Goal: Browse casually

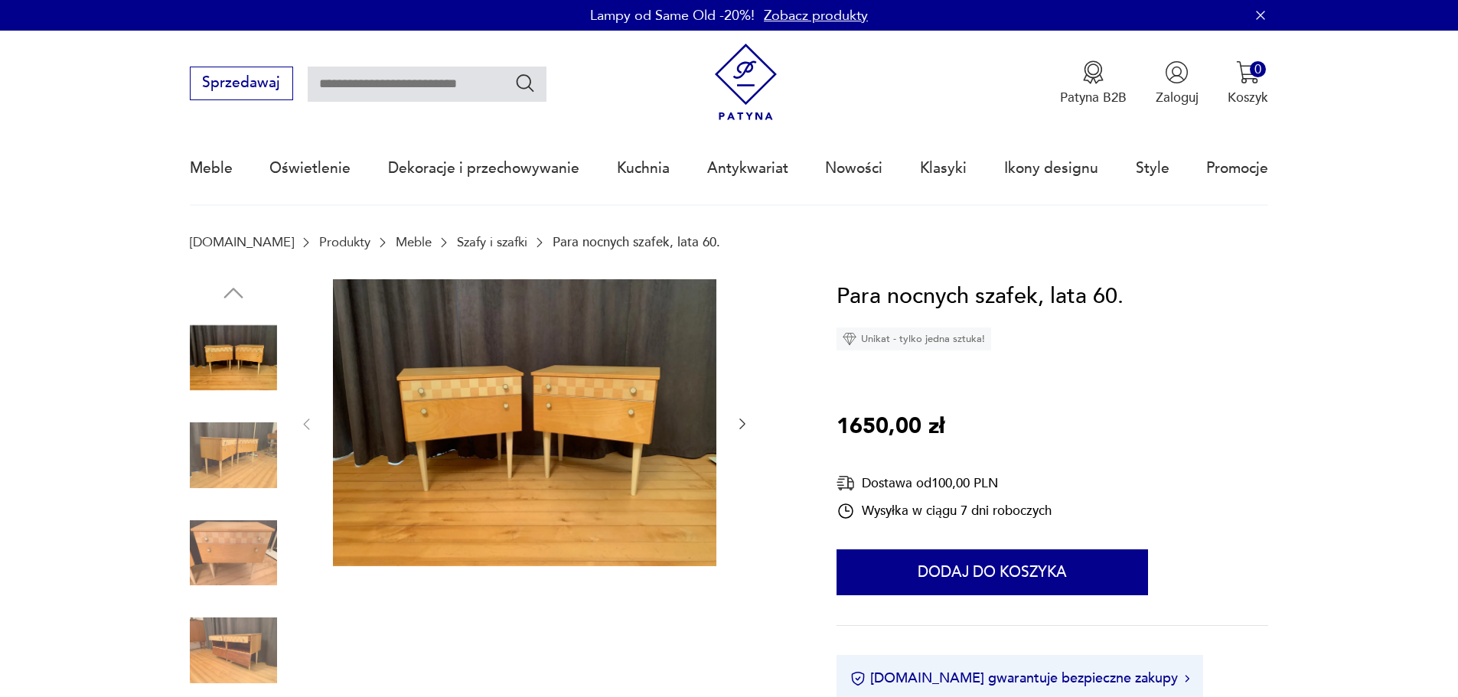
click at [243, 447] on img at bounding box center [233, 455] width 87 height 87
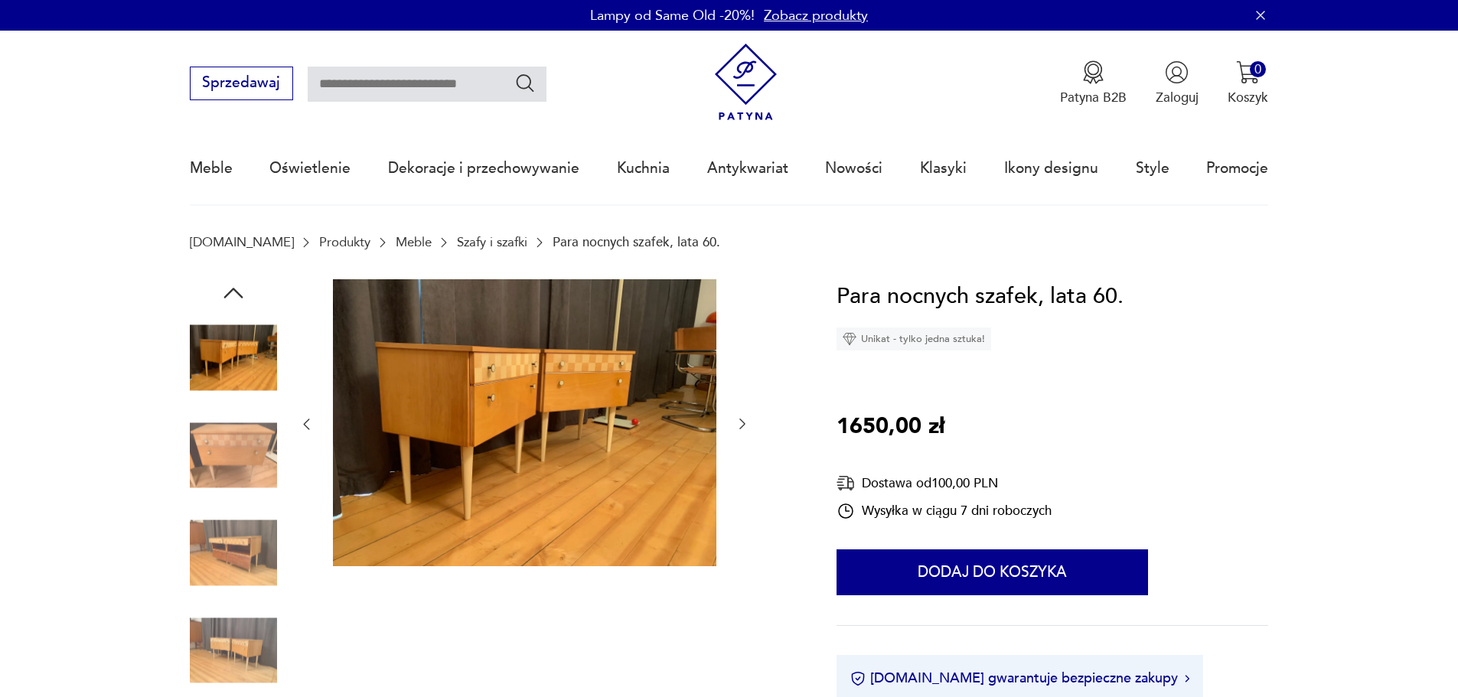
click at [237, 451] on img at bounding box center [233, 455] width 87 height 87
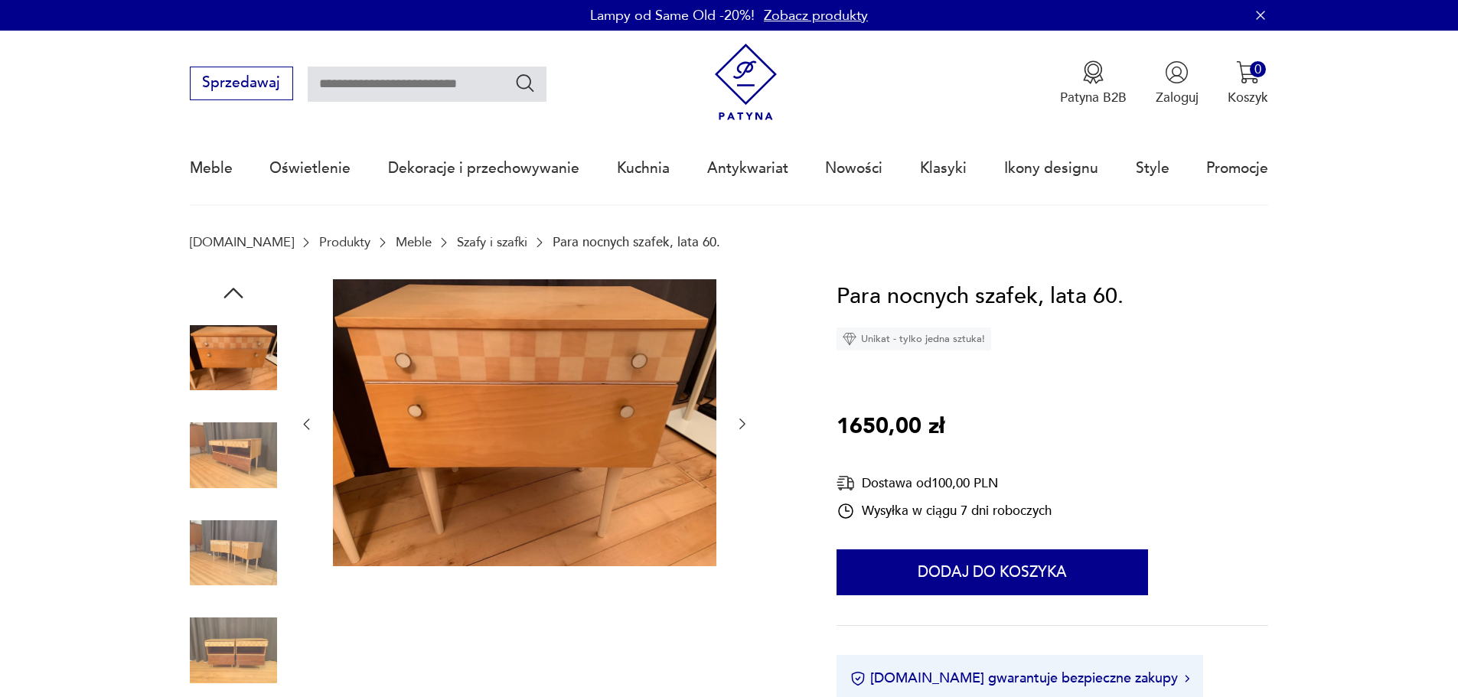
click at [236, 450] on img at bounding box center [233, 455] width 87 height 87
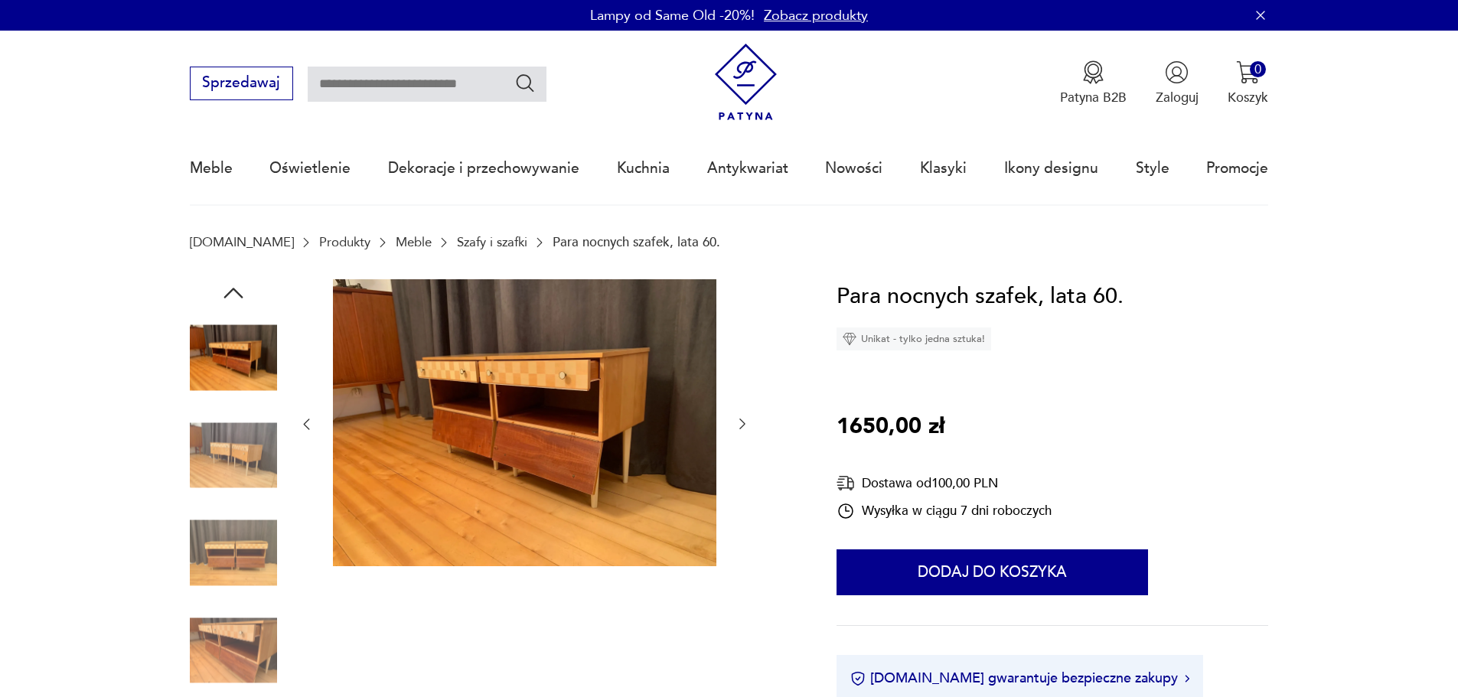
click at [230, 459] on img at bounding box center [233, 455] width 87 height 87
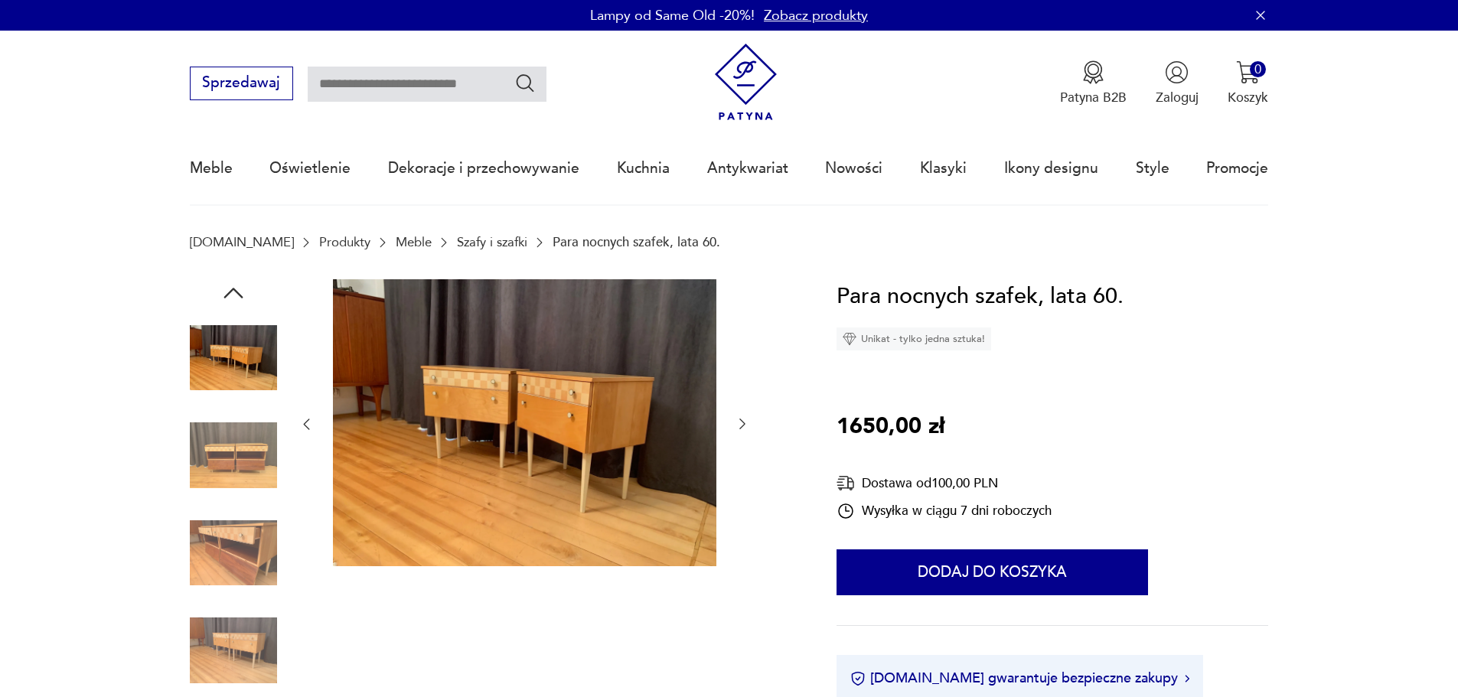
click at [233, 557] on img at bounding box center [233, 553] width 87 height 87
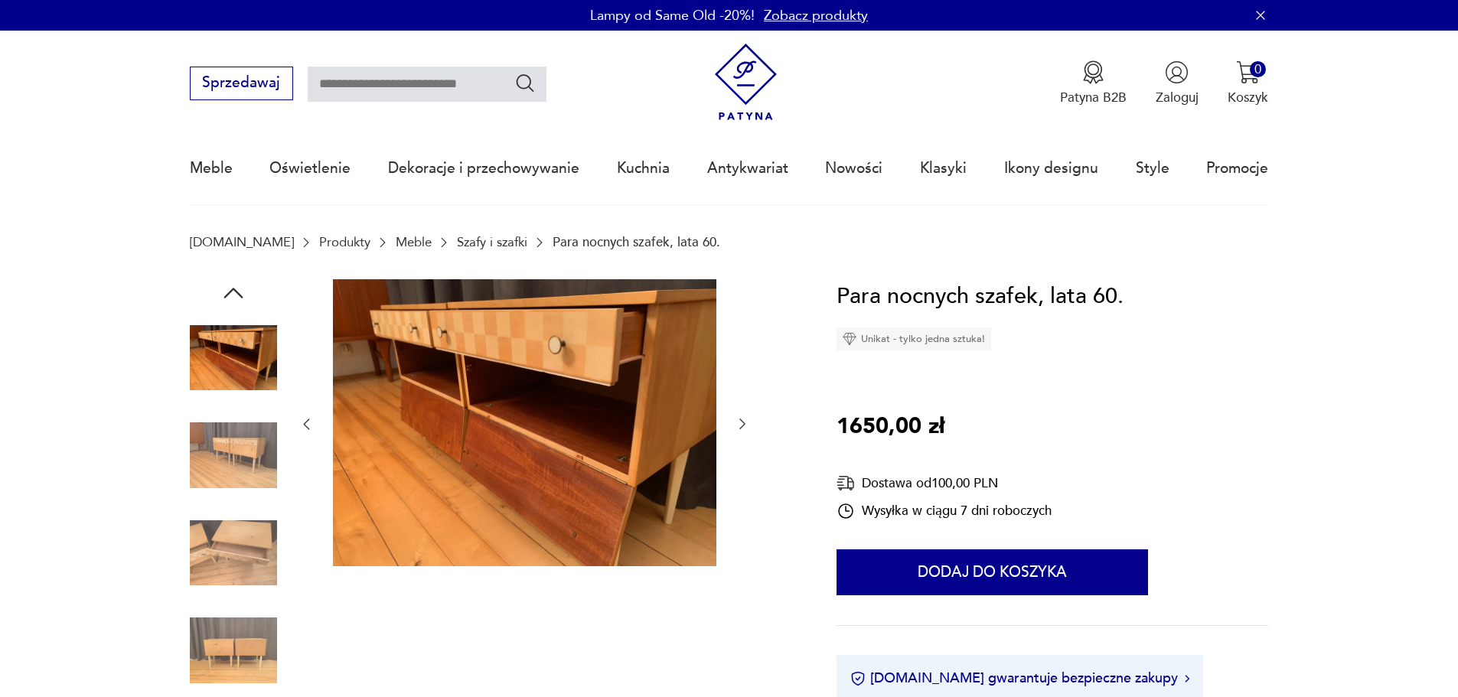
click at [233, 557] on img at bounding box center [233, 553] width 87 height 87
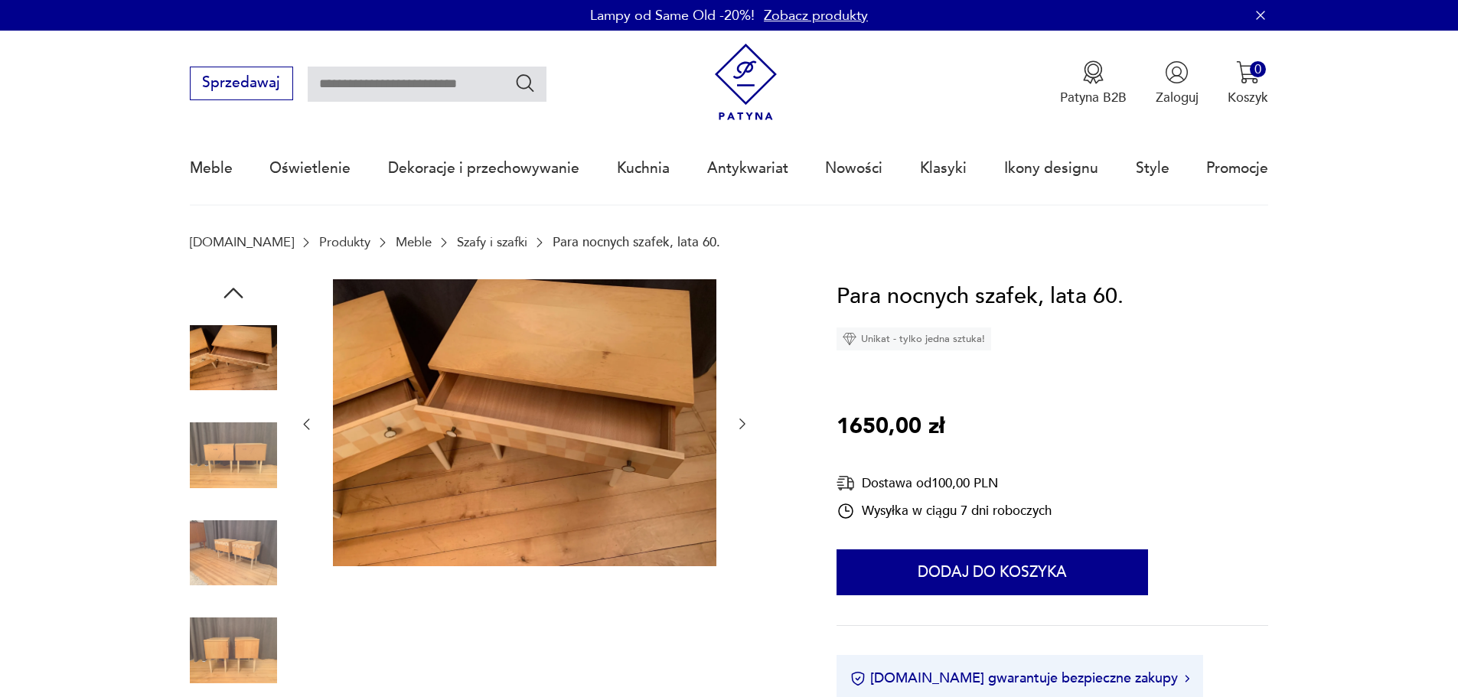
click at [253, 642] on img at bounding box center [233, 650] width 87 height 87
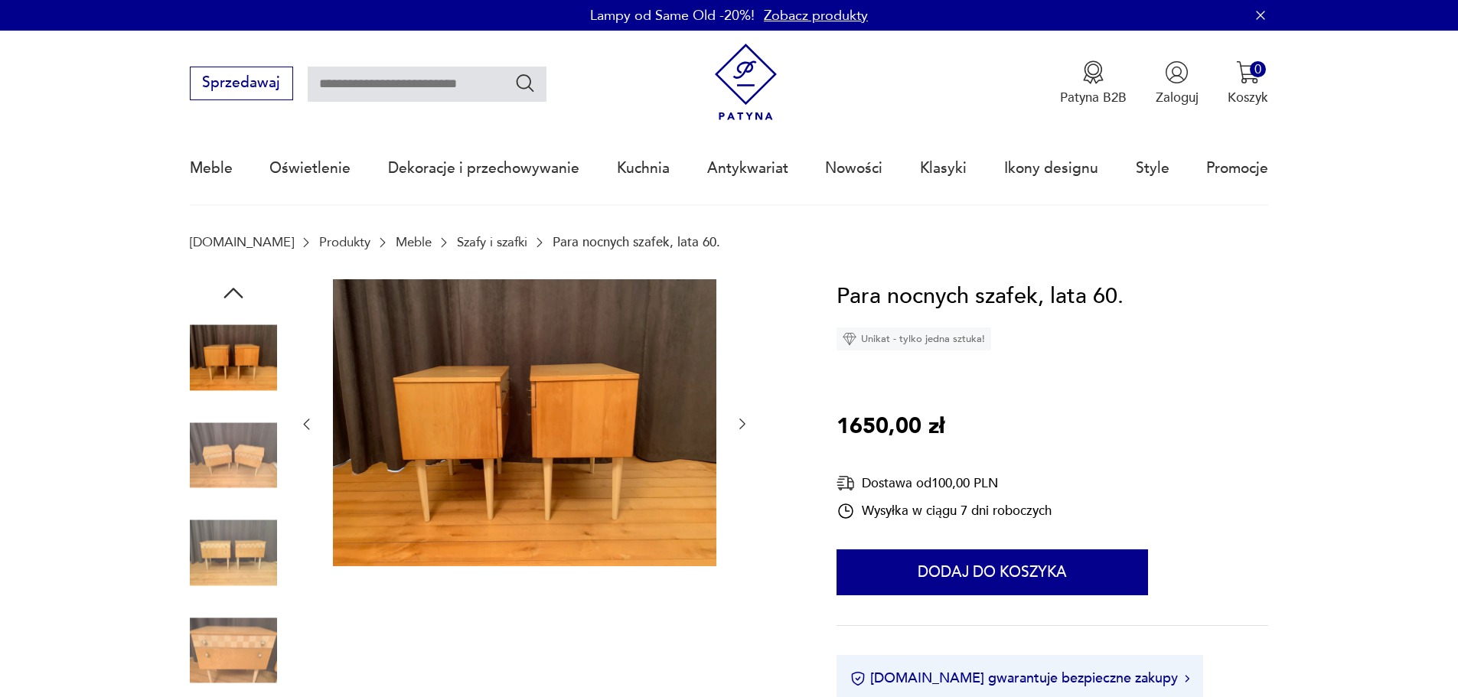
click at [262, 647] on img at bounding box center [233, 650] width 87 height 87
